Goal: Check status: Check status

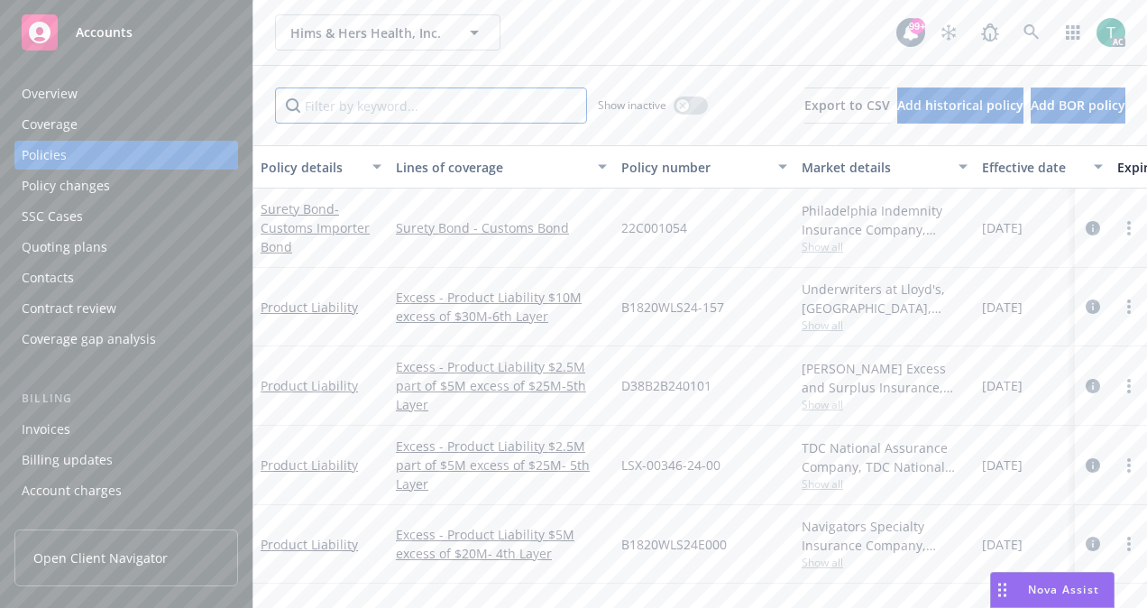
drag, startPoint x: 434, startPoint y: 226, endPoint x: 386, endPoint y: 97, distance: 137.8
click at [386, 97] on input "Filter by keyword..." at bounding box center [431, 105] width 312 height 36
paste input "MKLV5XEO000414"
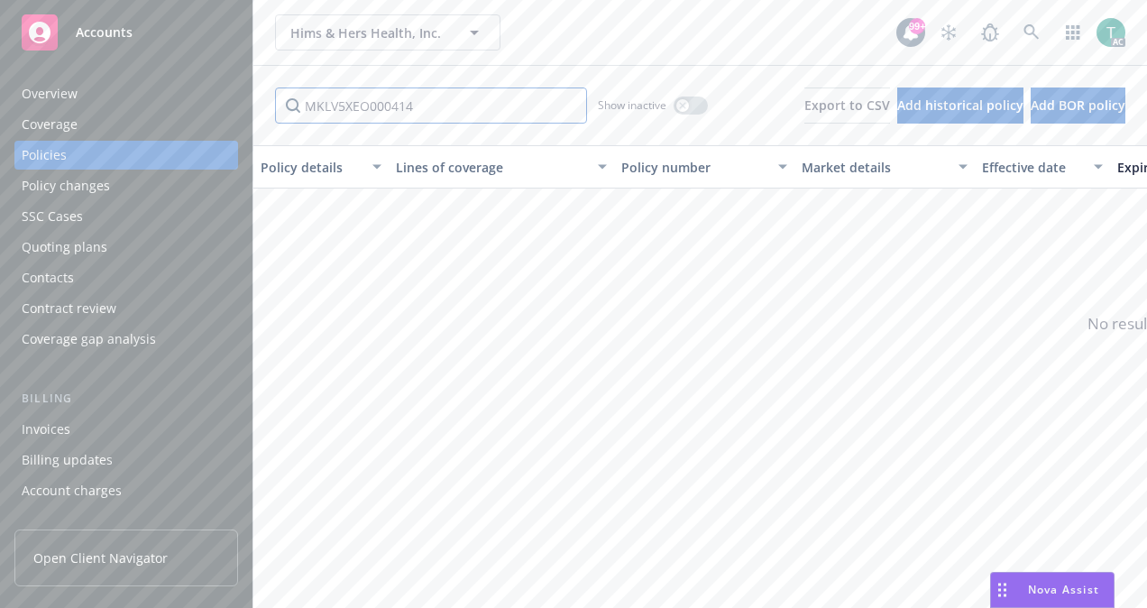
type input "MKLV5XEO000414"
click at [676, 106] on div "button" at bounding box center [682, 105] width 13 height 13
